Goal: Use online tool/utility

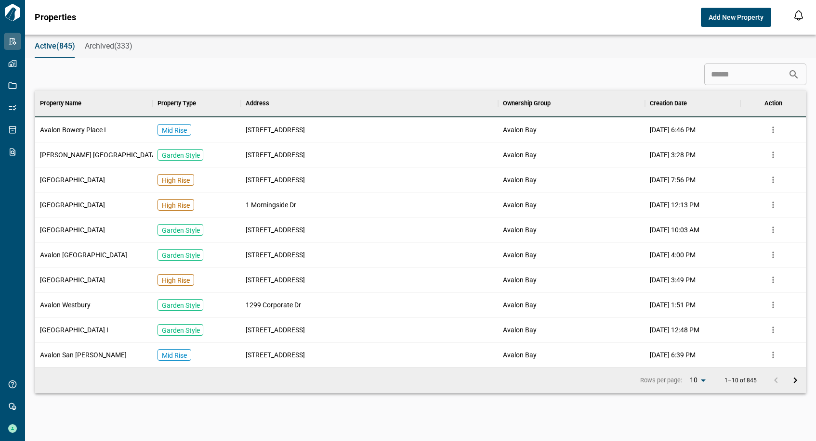
scroll to position [270, 766]
click at [716, 74] on input at bounding box center [746, 74] width 84 height 19
click at [720, 71] on input at bounding box center [746, 74] width 84 height 19
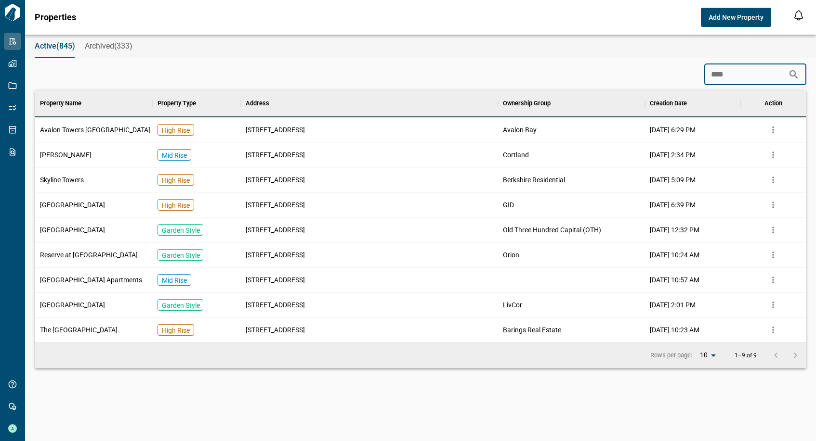
scroll to position [245, 766]
type input "*****"
click at [89, 135] on div "Avalon Towers [GEOGRAPHIC_DATA]" at bounding box center [93, 129] width 117 height 25
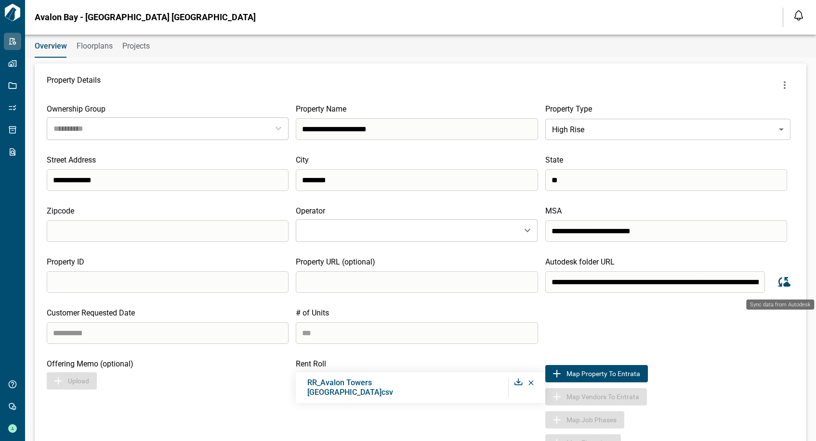
click at [782, 275] on icon "Sync data from Autodesk" at bounding box center [783, 282] width 14 height 14
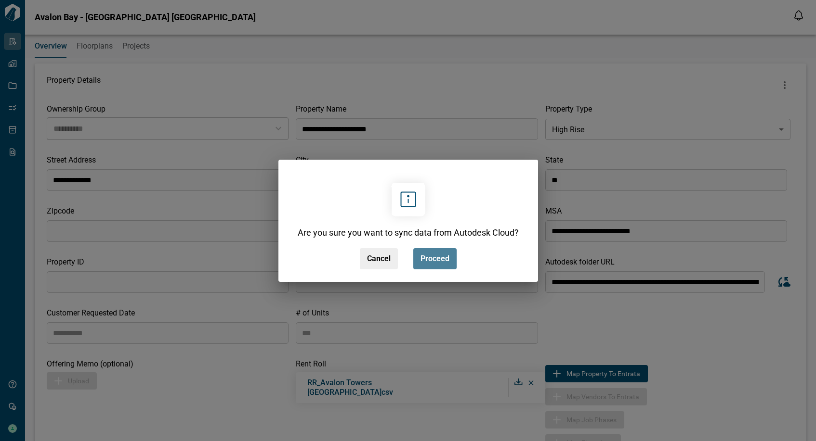
click at [431, 261] on span "Proceed" at bounding box center [434, 259] width 29 height 10
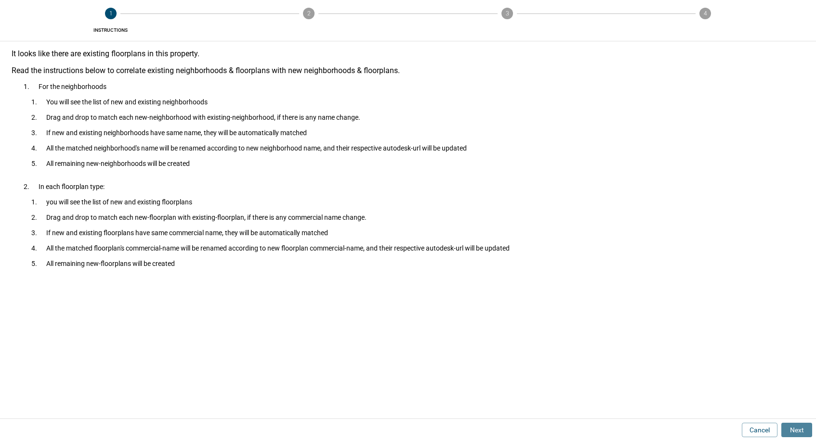
click at [793, 426] on button "Next" at bounding box center [796, 430] width 31 height 14
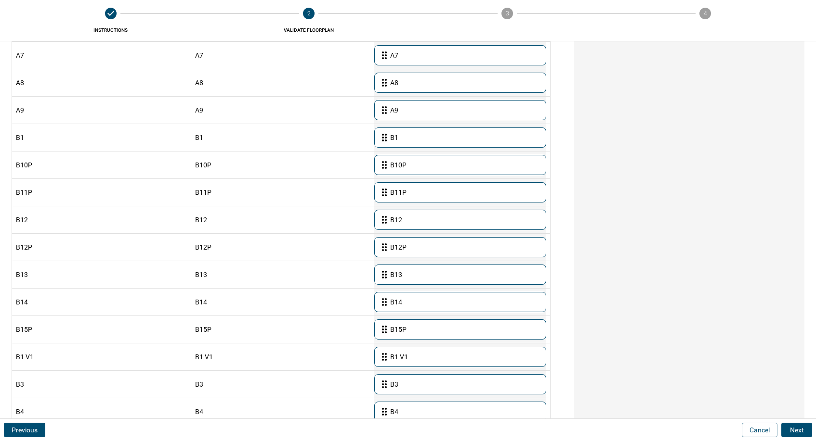
scroll to position [624, 0]
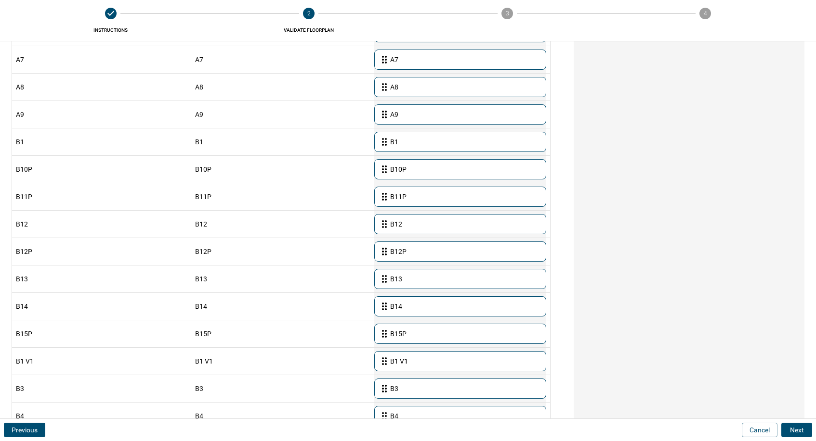
click at [800, 422] on div "Previous Cancel Next" at bounding box center [408, 430] width 816 height 22
click at [799, 428] on button "Next" at bounding box center [796, 430] width 31 height 14
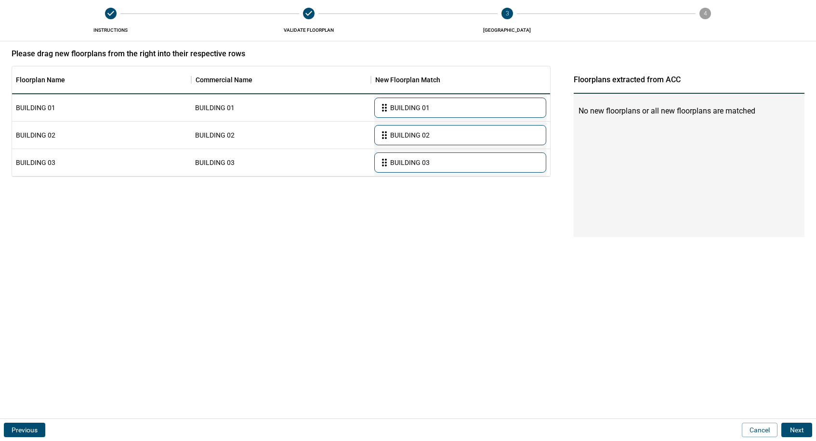
click at [798, 431] on button "Next" at bounding box center [796, 430] width 31 height 14
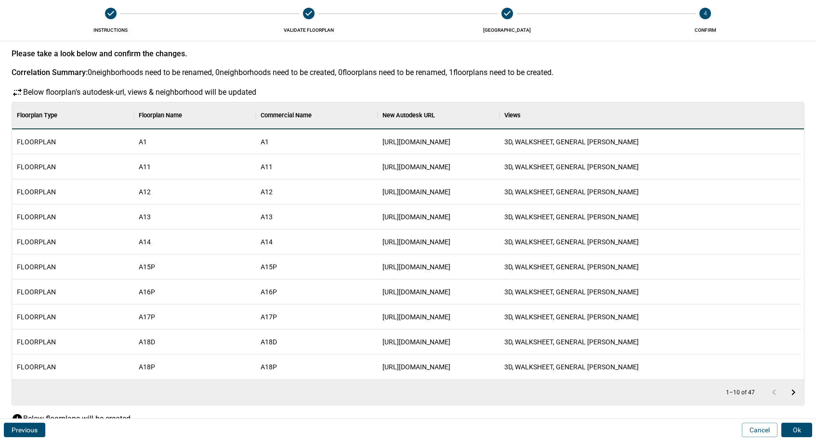
scroll to position [44, 784]
click at [798, 431] on button "Ok" at bounding box center [796, 430] width 31 height 14
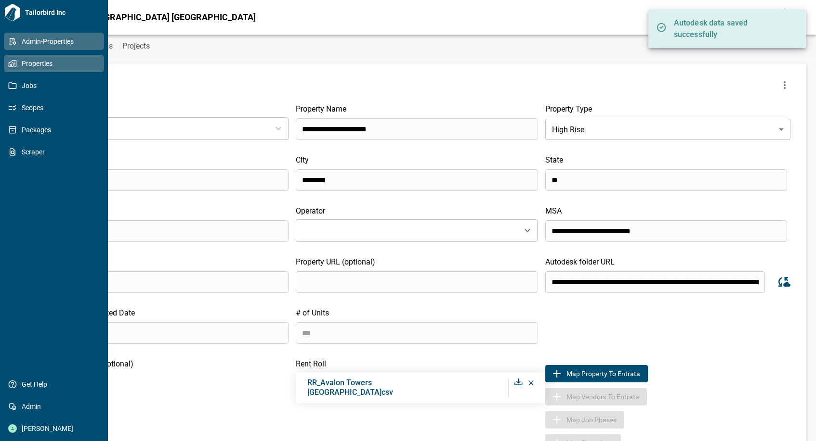
click at [4, 66] on link "Properties" at bounding box center [54, 63] width 100 height 17
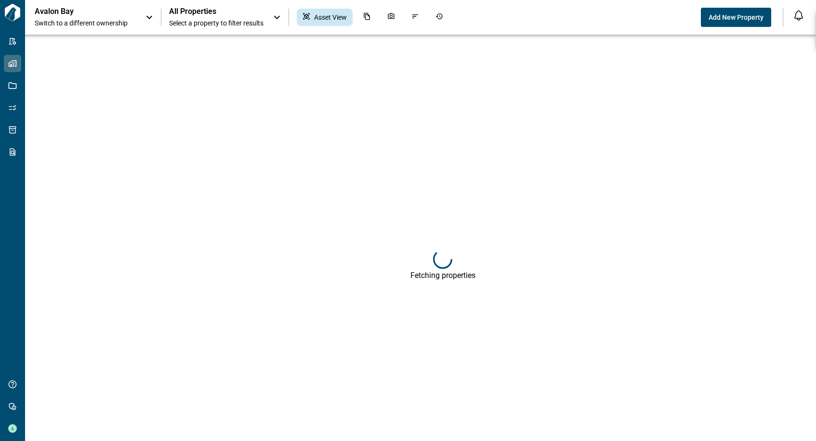
click at [146, 18] on icon at bounding box center [149, 18] width 12 height 12
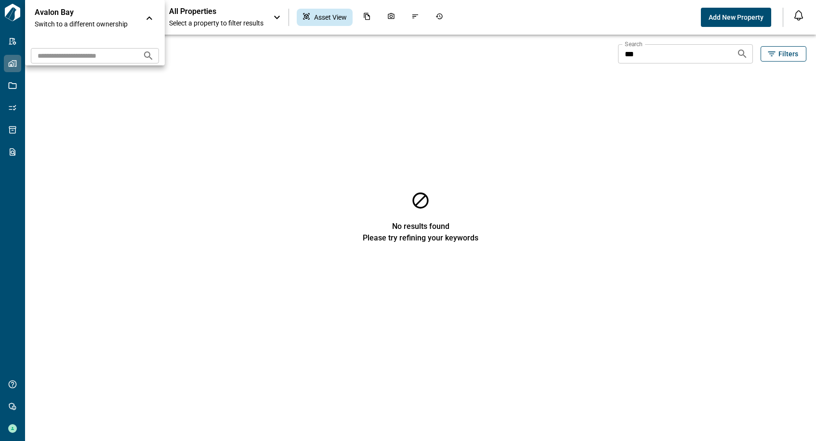
click at [228, 20] on div at bounding box center [408, 220] width 816 height 441
click at [277, 19] on icon at bounding box center [277, 17] width 6 height 3
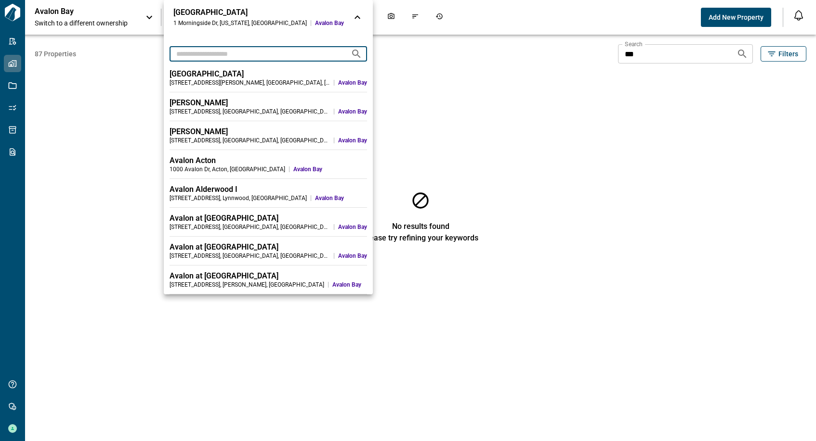
click at [201, 52] on input "text" at bounding box center [255, 54] width 173 height 18
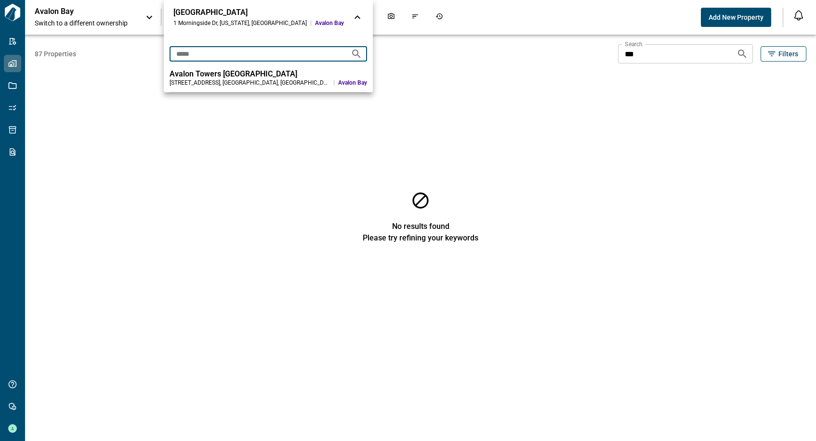
type input "*****"
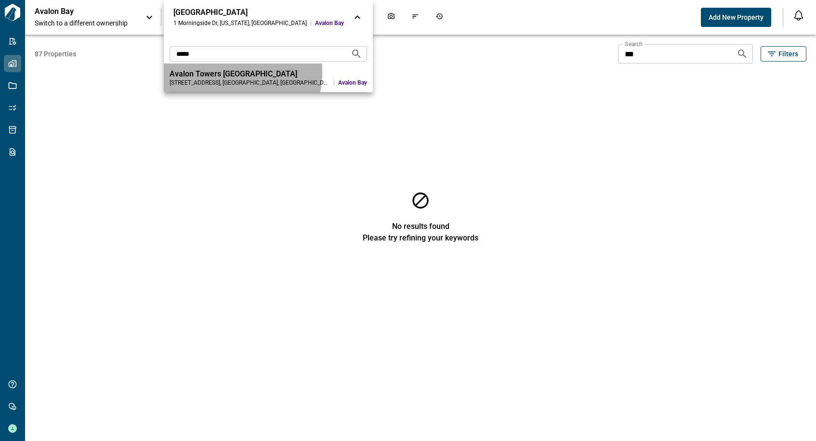
click at [210, 71] on div "Avalon Towers [GEOGRAPHIC_DATA]" at bounding box center [267, 74] width 197 height 10
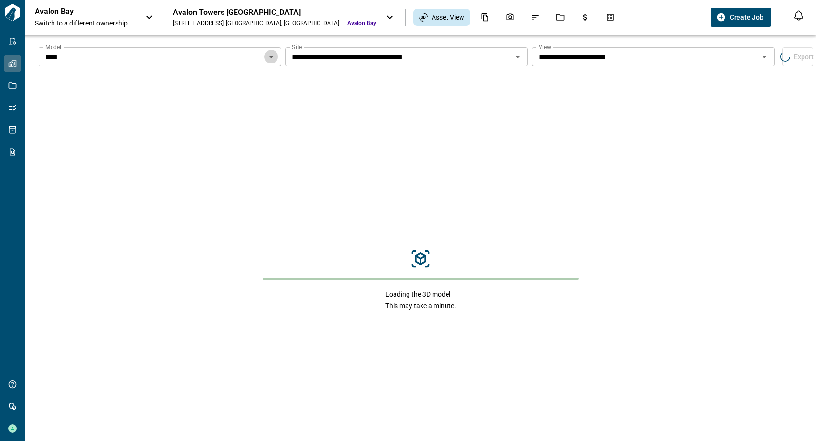
click at [272, 56] on icon "Open" at bounding box center [271, 57] width 12 height 12
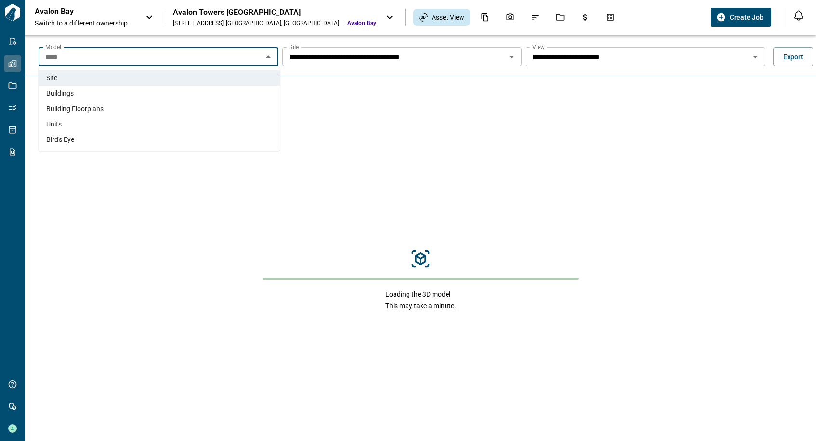
click at [129, 118] on li "Units" at bounding box center [159, 124] width 241 height 15
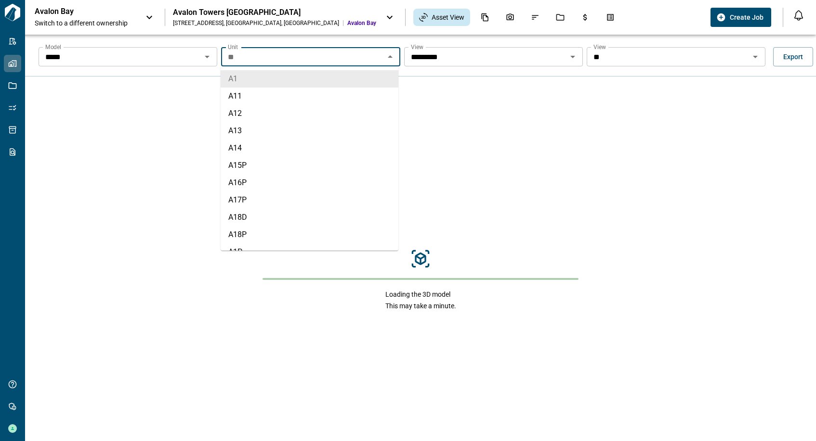
click at [362, 58] on input "**" at bounding box center [302, 56] width 157 height 13
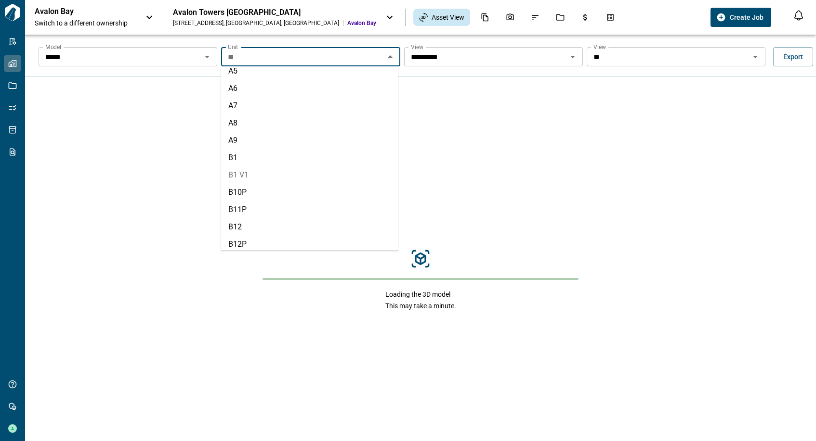
click at [296, 180] on li "B1 V1" at bounding box center [310, 175] width 178 height 17
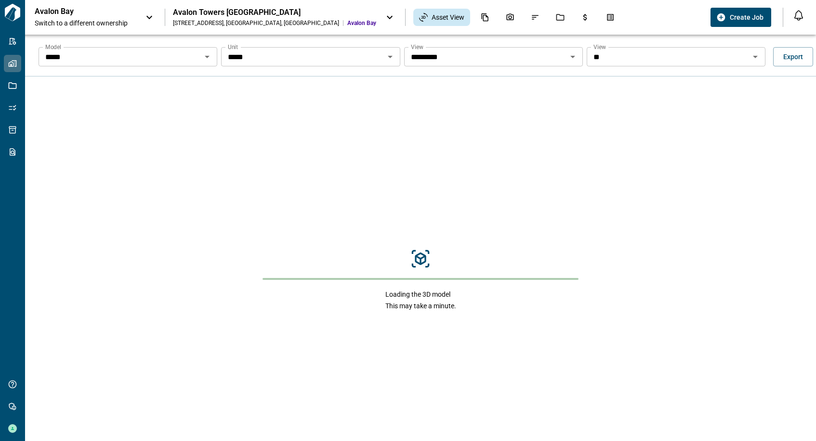
click at [649, 57] on input "**" at bounding box center [667, 56] width 157 height 13
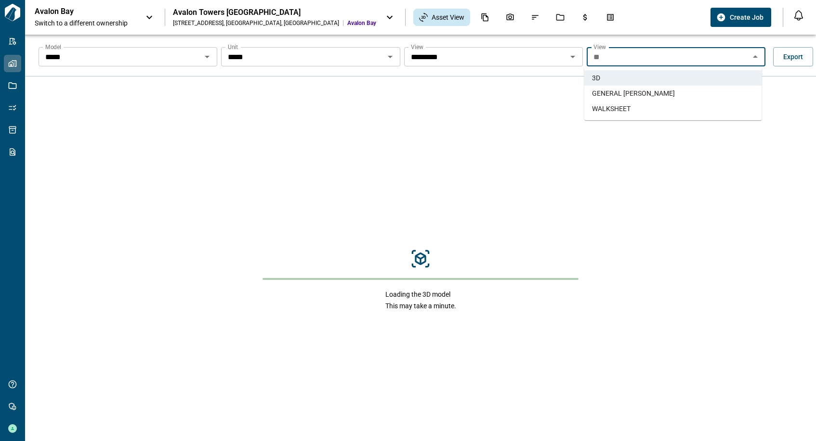
click at [632, 106] on li "WALKSHEET" at bounding box center [673, 108] width 178 height 15
